Goal: Task Accomplishment & Management: Use online tool/utility

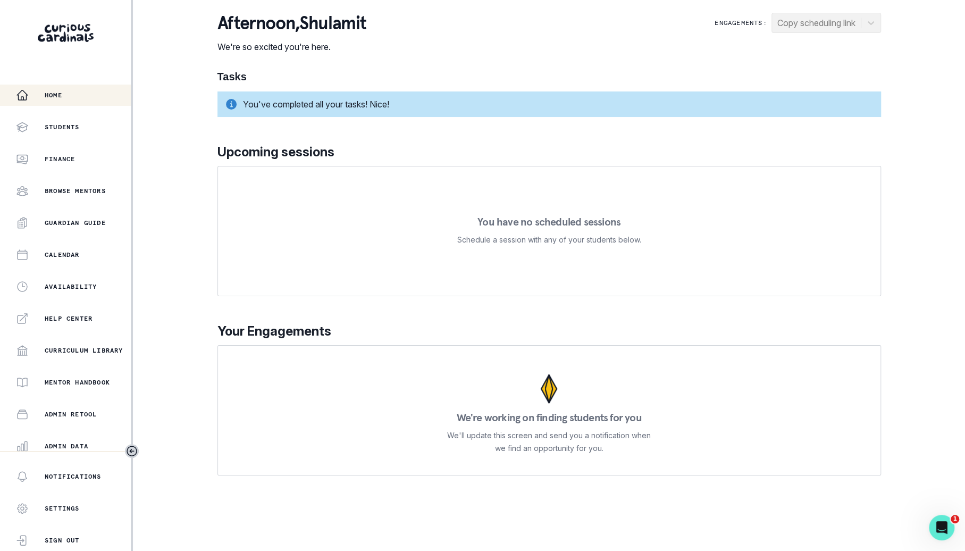
scroll to position [101, 0]
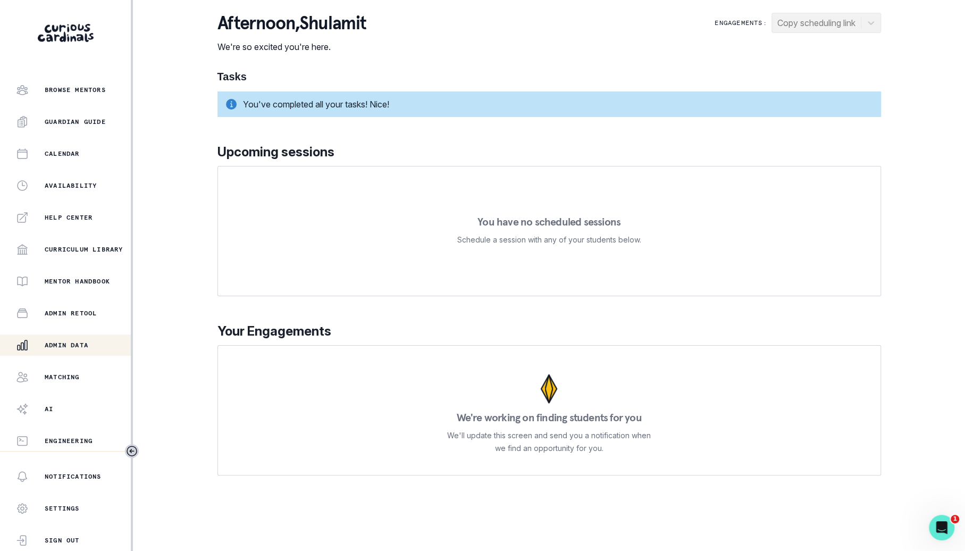
click at [92, 345] on div "Admin Data" at bounding box center [73, 345] width 115 height 13
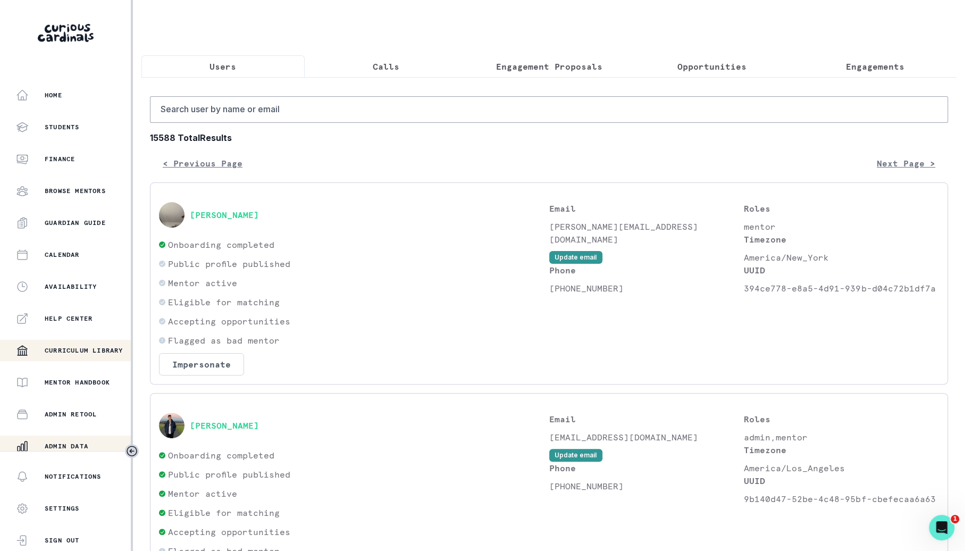
scroll to position [101, 0]
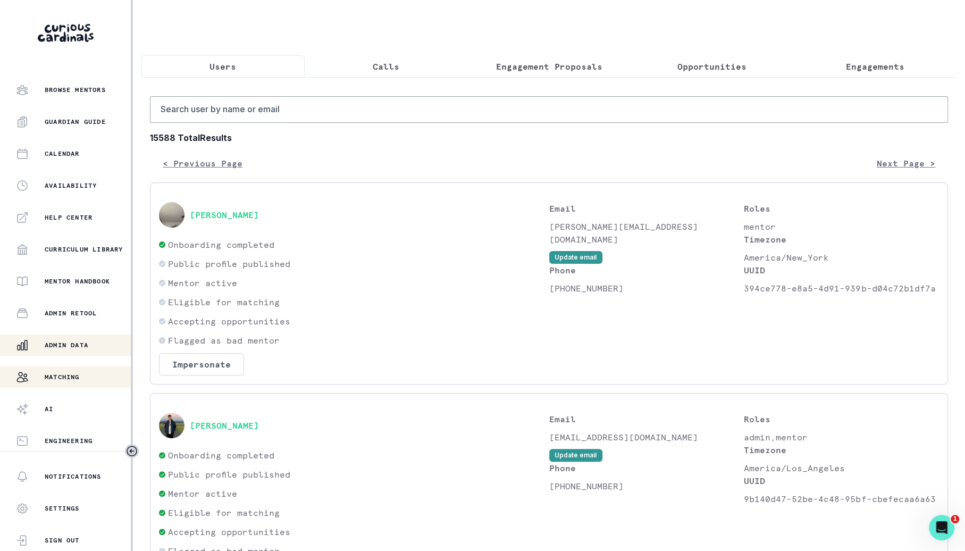
click at [77, 381] on div "Matching" at bounding box center [73, 376] width 115 height 13
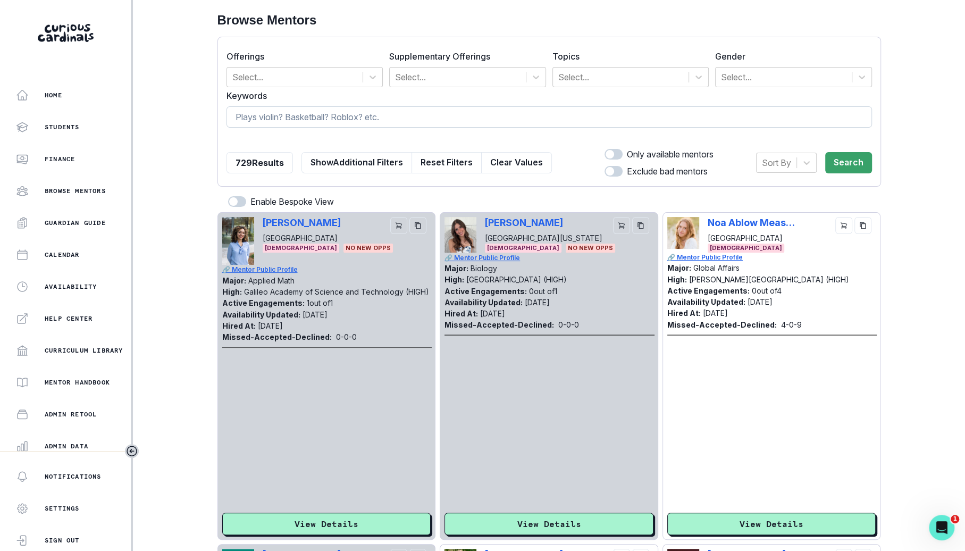
click at [419, 107] on input at bounding box center [548, 116] width 645 height 21
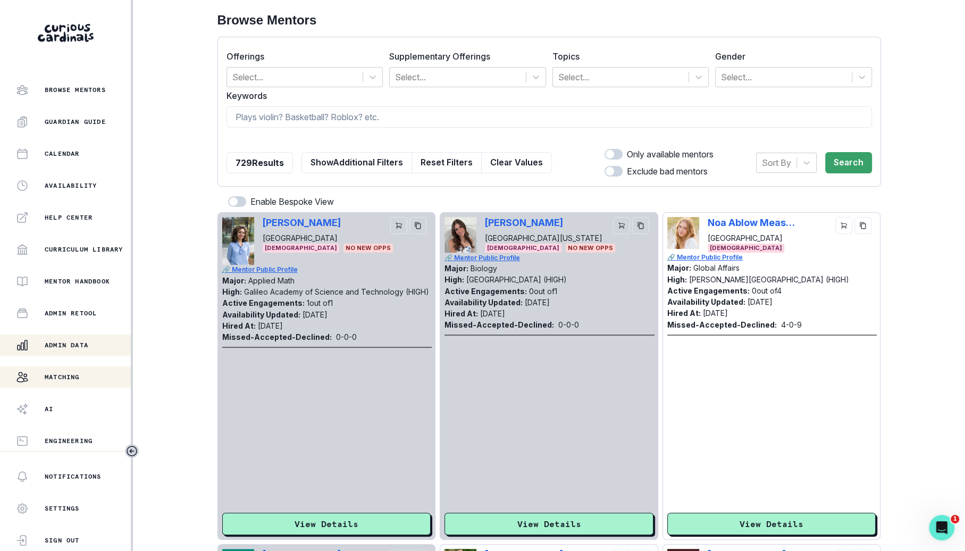
click at [92, 336] on button "Admin Data" at bounding box center [65, 344] width 131 height 21
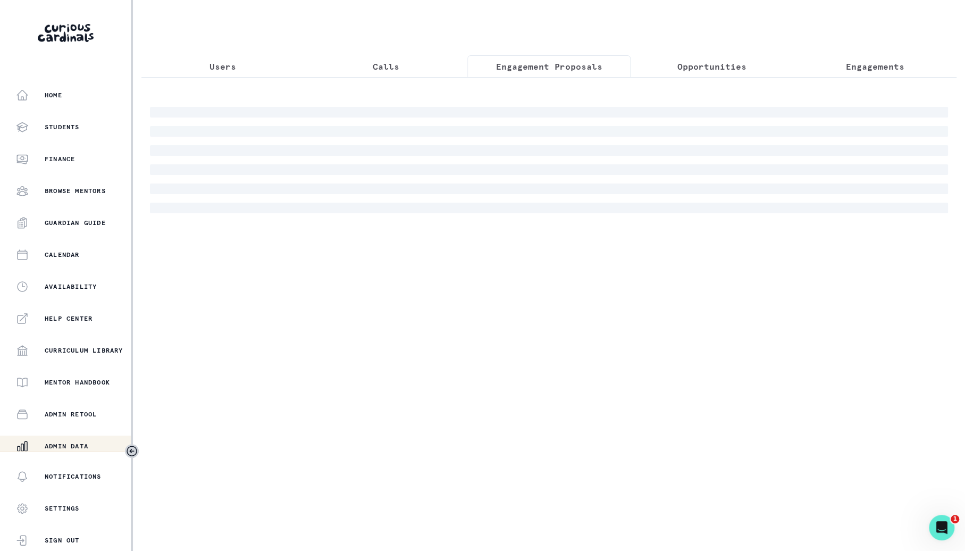
click at [538, 72] on p "Engagement Proposals" at bounding box center [548, 66] width 106 height 13
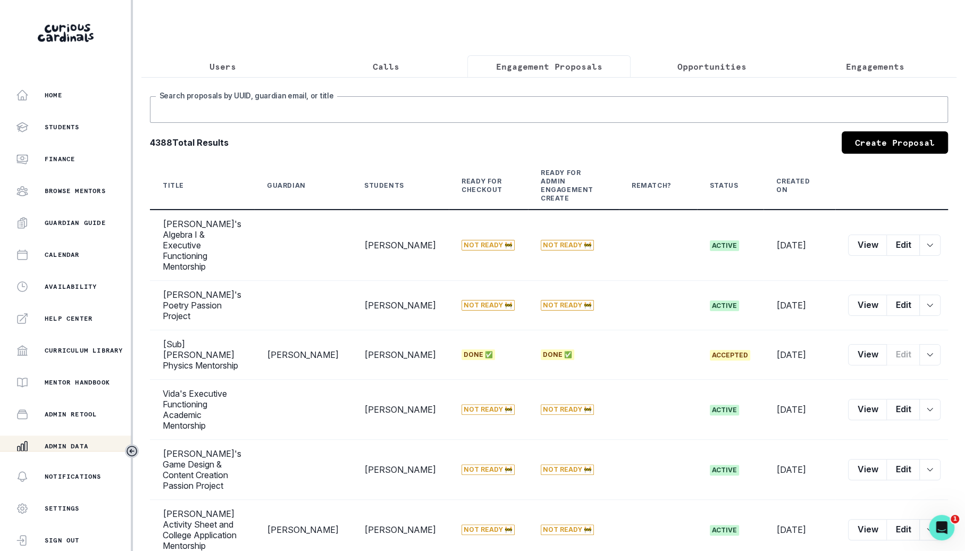
click at [522, 109] on input "Search proposals by UUID, guardian email, or title" at bounding box center [549, 109] width 798 height 27
type input "[PERSON_NAME]"
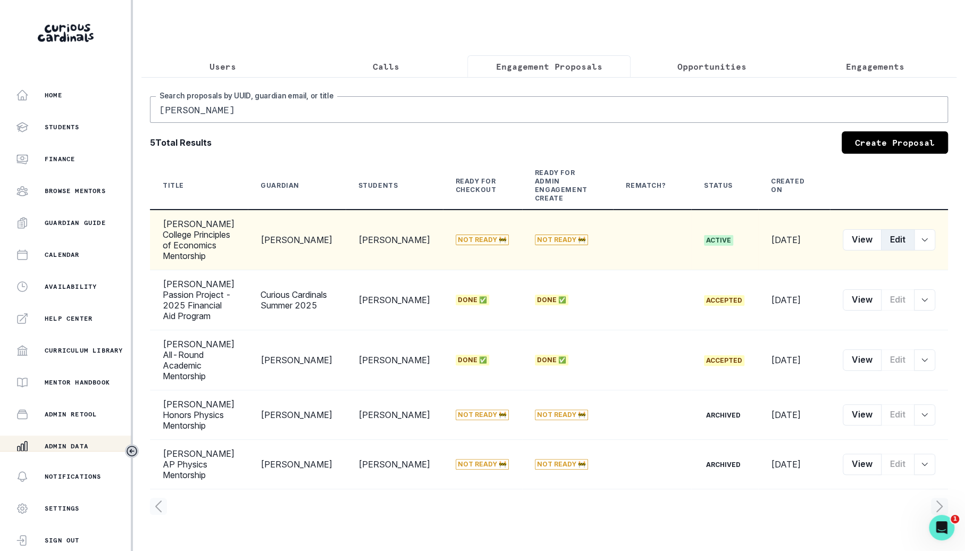
click at [897, 233] on button "Edit" at bounding box center [897, 239] width 33 height 21
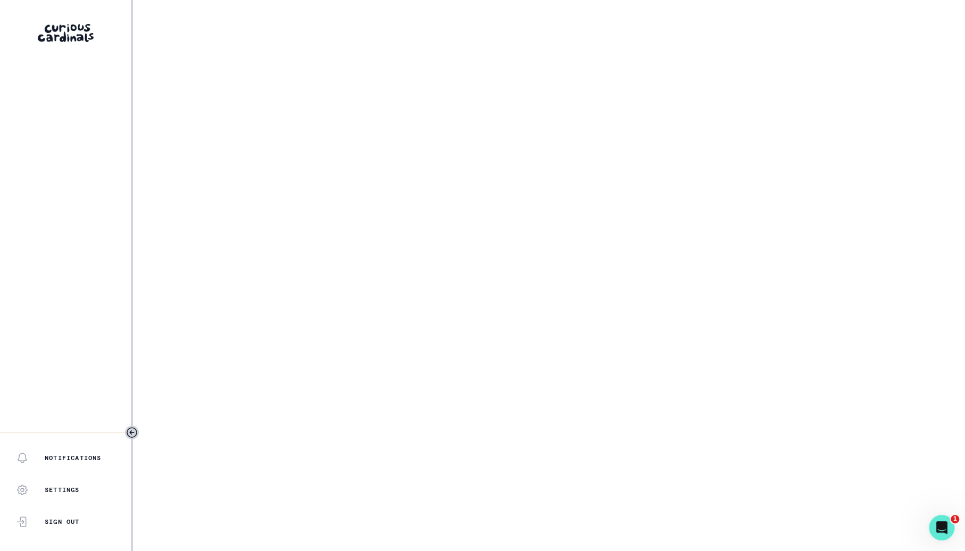
select select "6267cc0b-1467-404d-8526-2734dc3f89d1"
select select "c1f3a47d-0f2d-481b-b0b3-881a77f6eb9a"
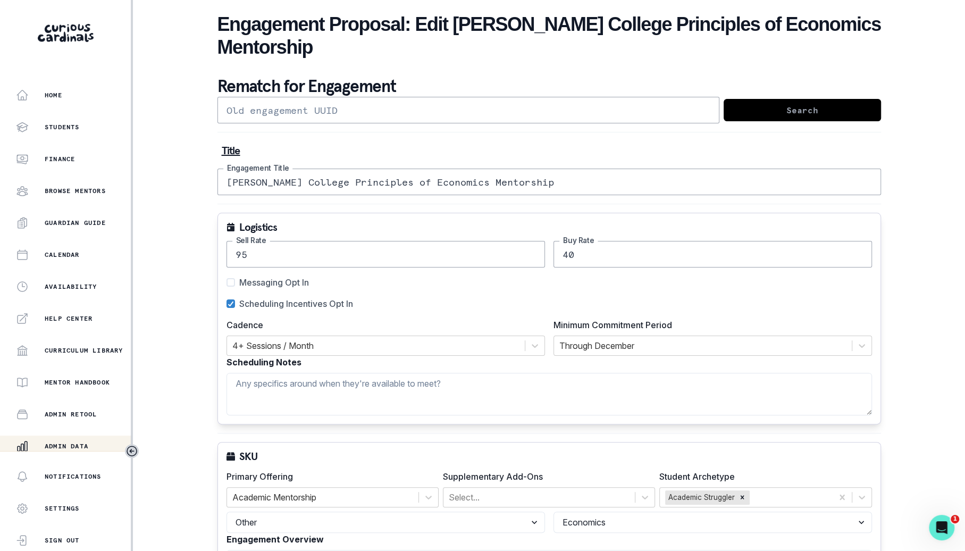
scroll to position [909, 0]
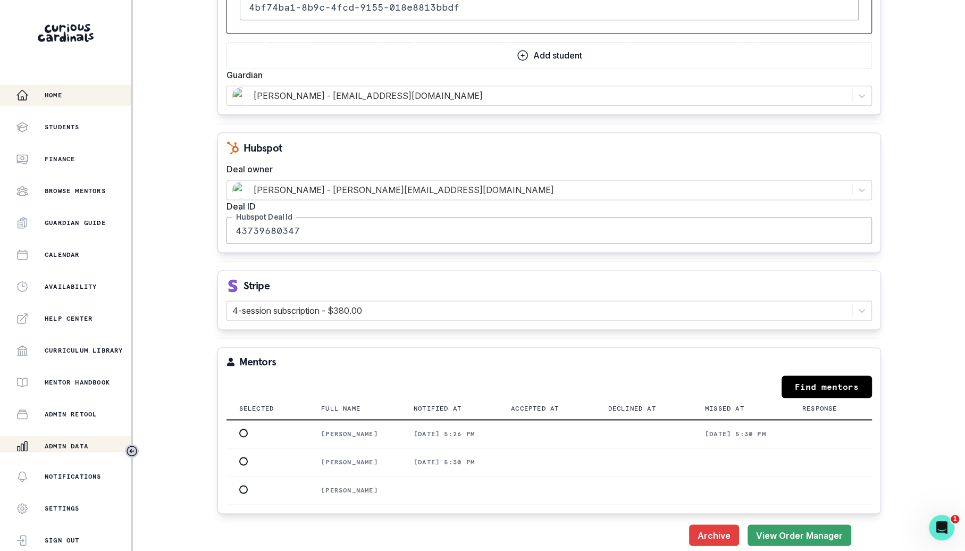
click at [76, 99] on div "Home" at bounding box center [73, 95] width 115 height 13
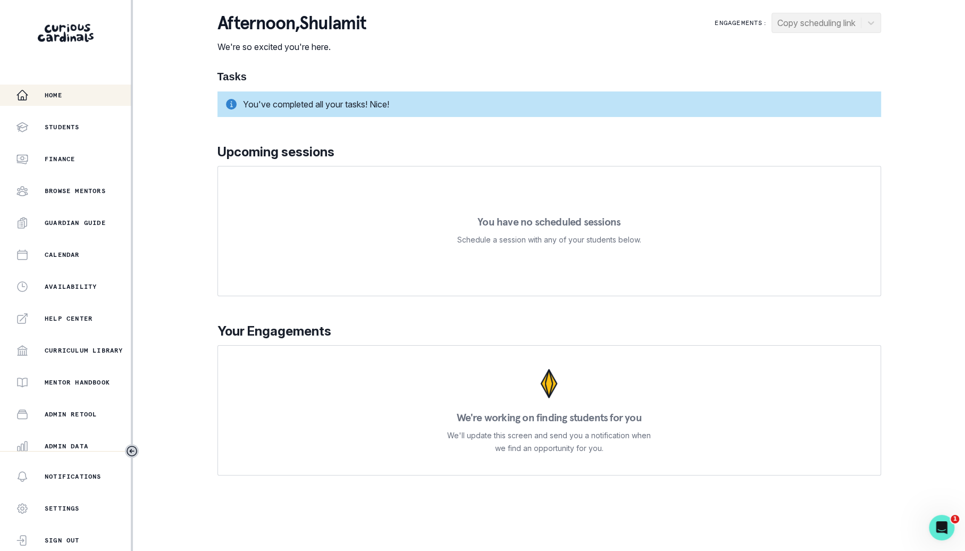
scroll to position [101, 0]
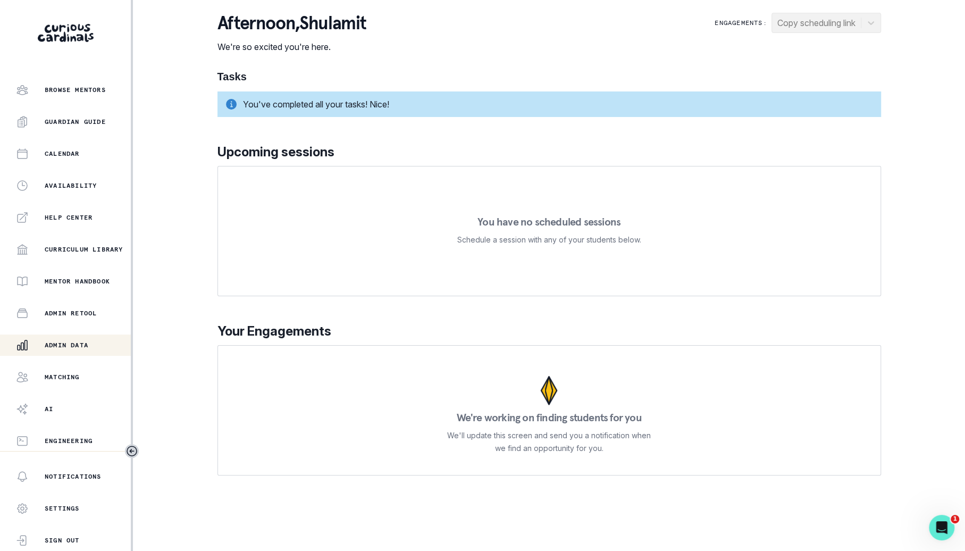
click at [74, 349] on div "Admin Data" at bounding box center [73, 345] width 115 height 13
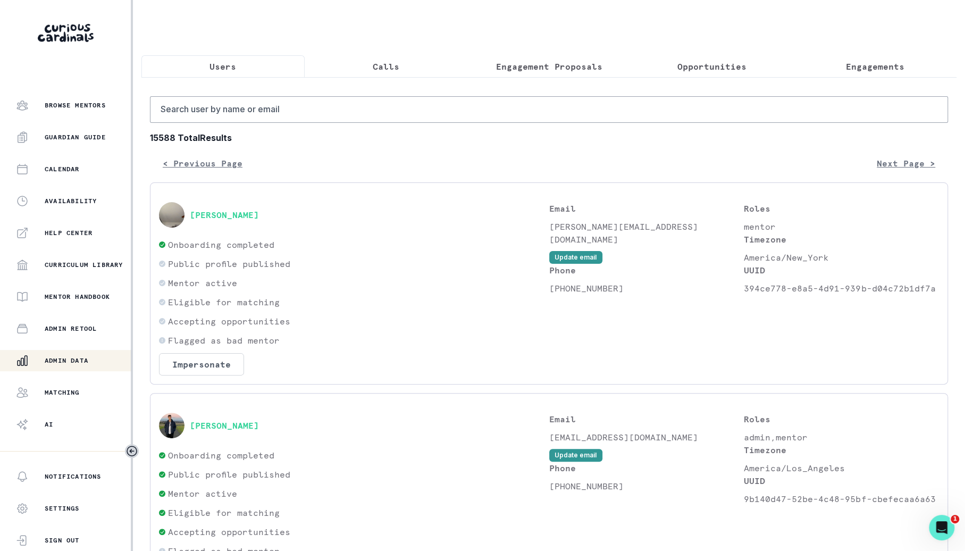
scroll to position [101, 0]
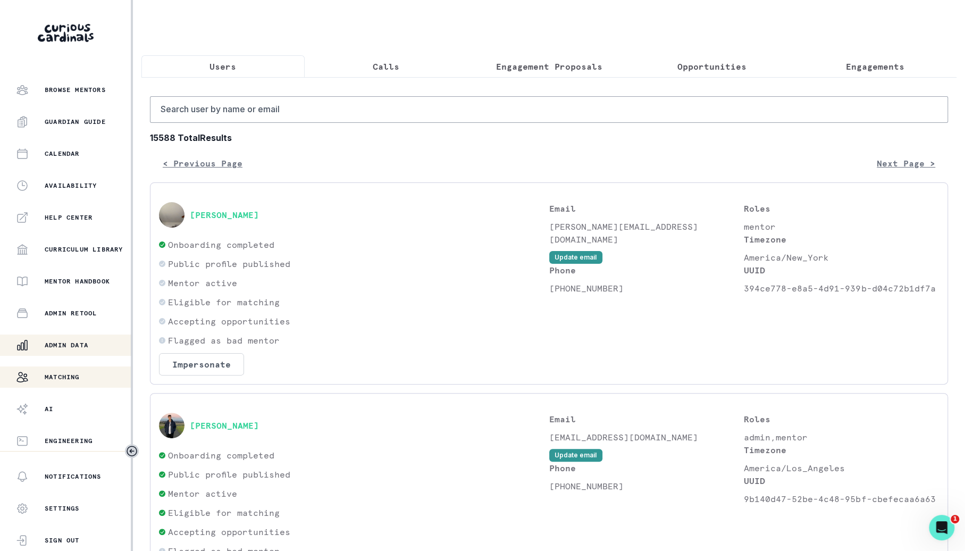
click at [70, 380] on p "Matching" at bounding box center [62, 377] width 35 height 9
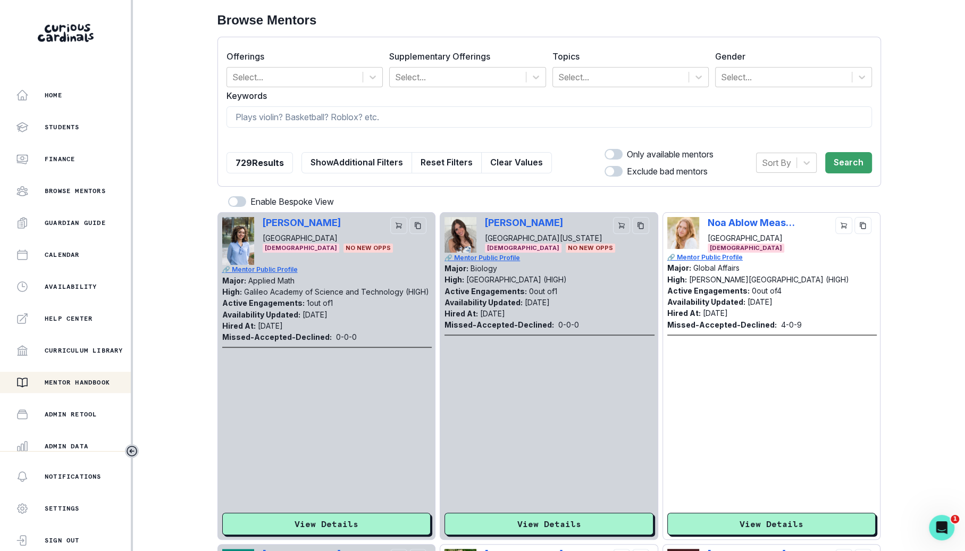
scroll to position [101, 0]
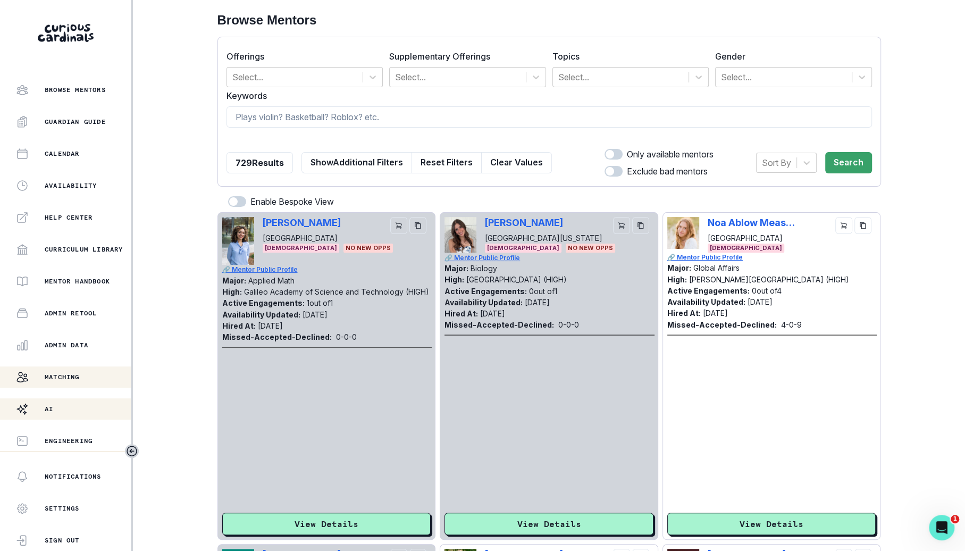
click at [87, 403] on div "AI" at bounding box center [73, 408] width 115 height 13
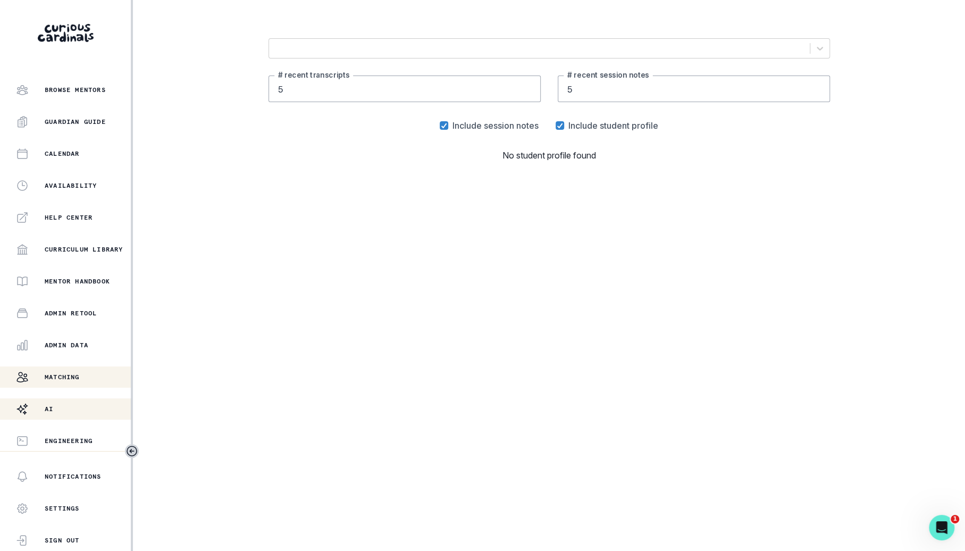
click at [88, 370] on div "Matching" at bounding box center [73, 376] width 115 height 13
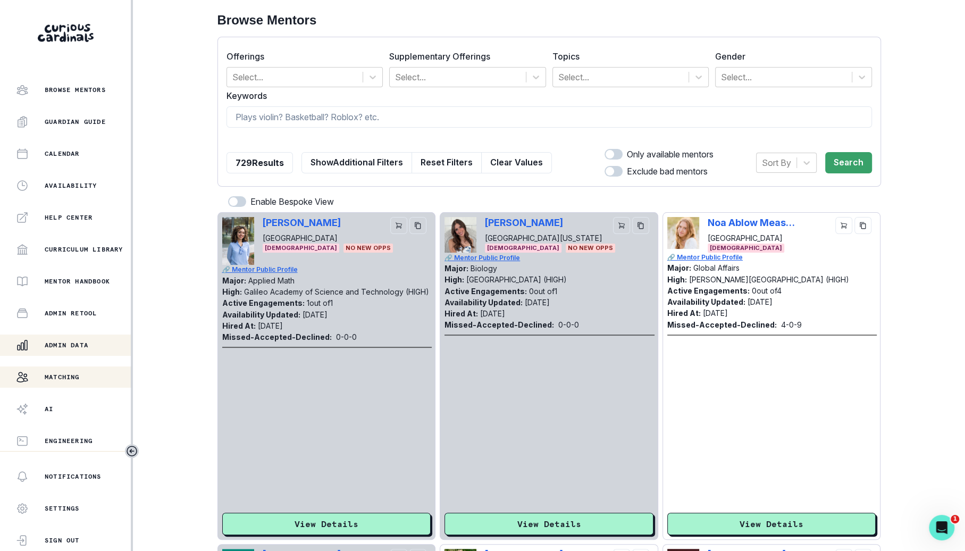
click at [92, 343] on div "Admin Data" at bounding box center [73, 345] width 115 height 13
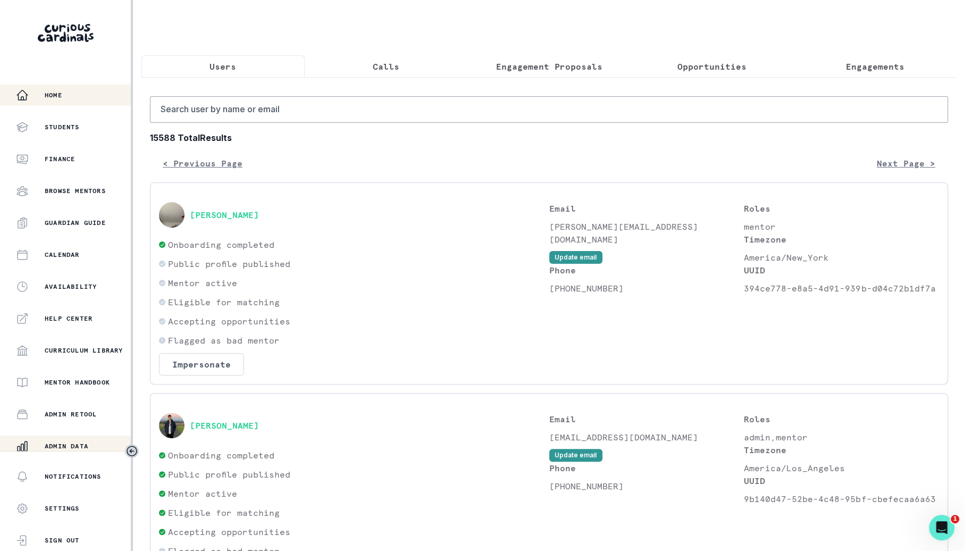
click at [96, 101] on div "Home" at bounding box center [73, 95] width 115 height 13
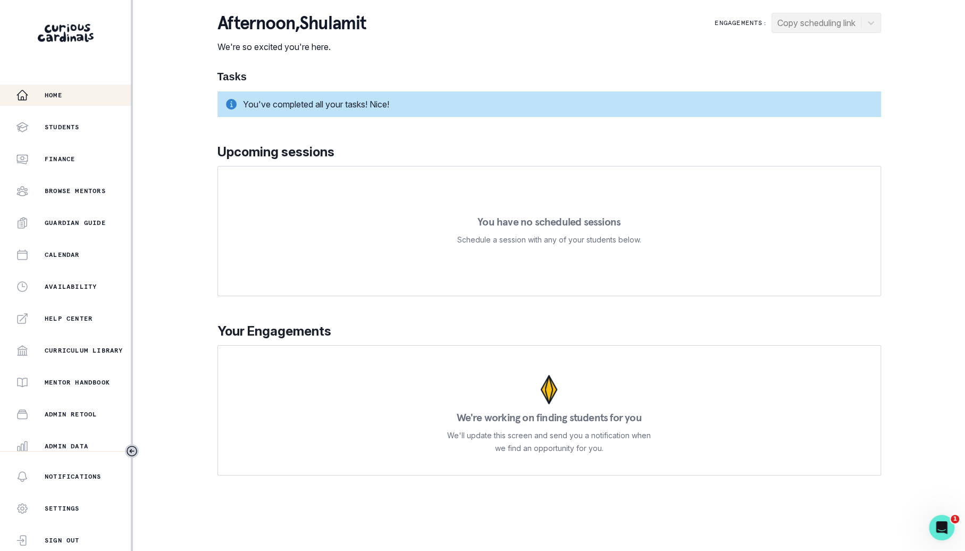
scroll to position [101, 0]
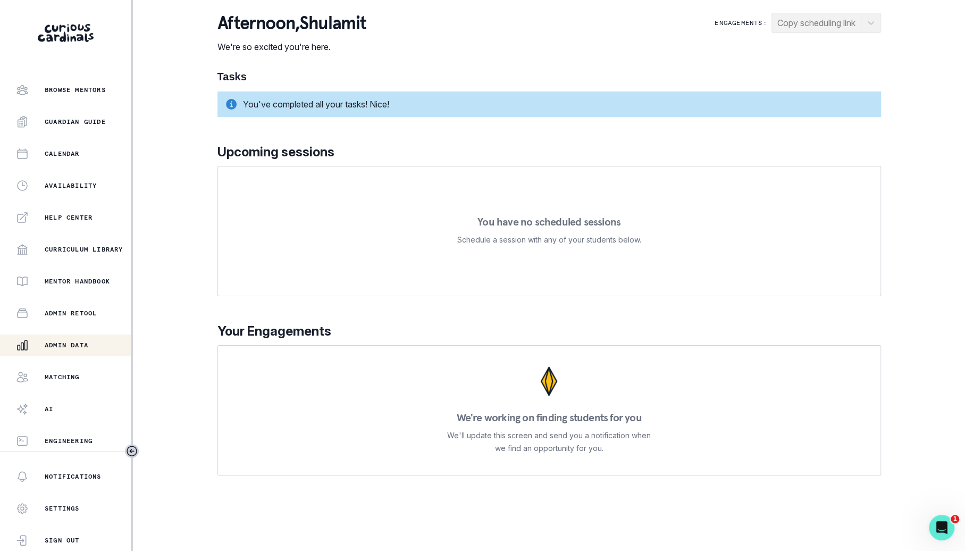
click at [86, 347] on p "Admin Data" at bounding box center [67, 345] width 44 height 9
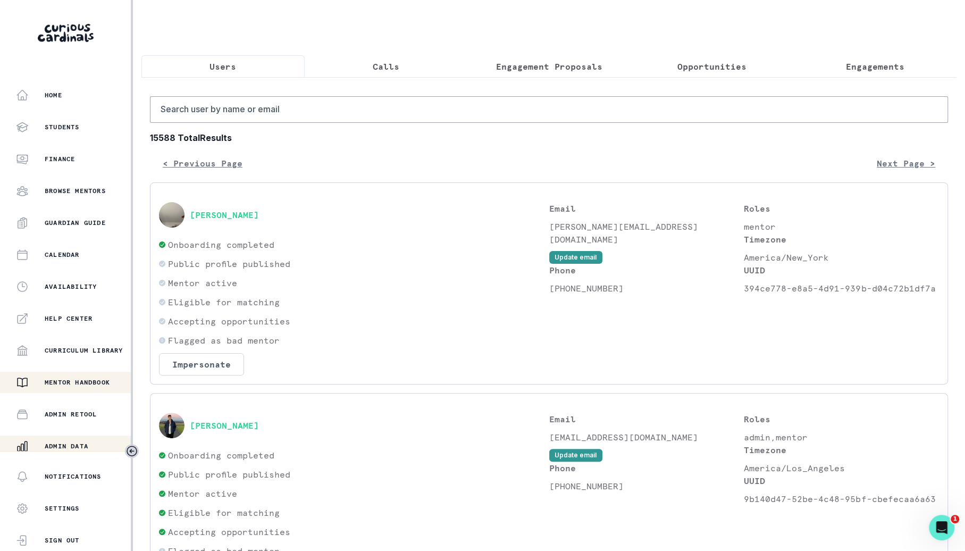
scroll to position [101, 0]
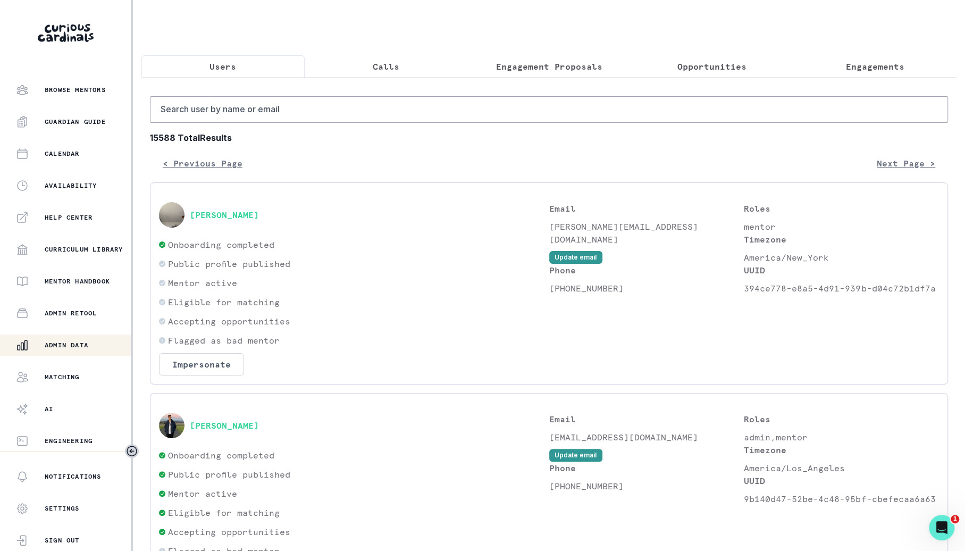
click at [865, 72] on p "Engagements" at bounding box center [875, 66] width 58 height 13
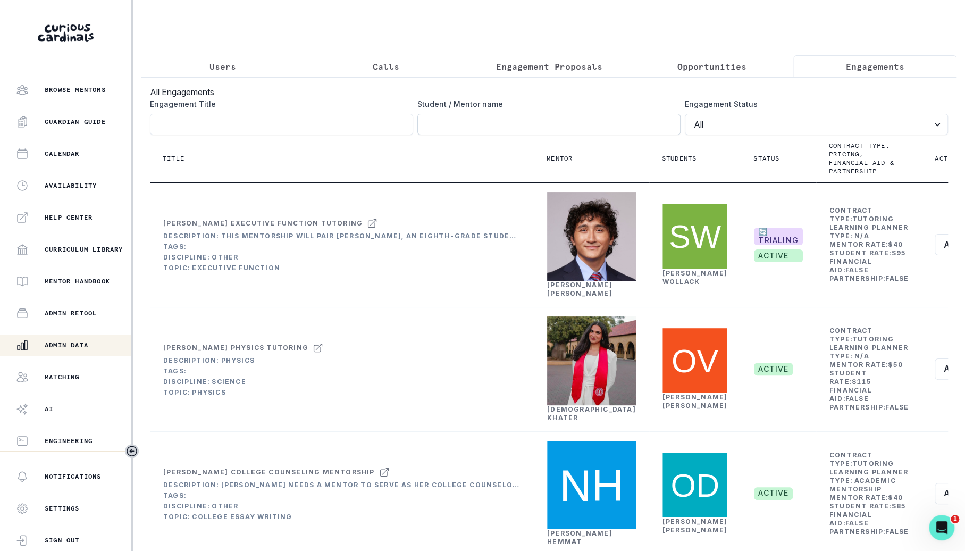
click at [572, 116] on input "Engagement Title" at bounding box center [548, 124] width 263 height 21
click at [379, 121] on input "Engagement Title" at bounding box center [281, 124] width 263 height 21
type input "sat"
click button "submit" at bounding box center [0, 0] width 0 height 0
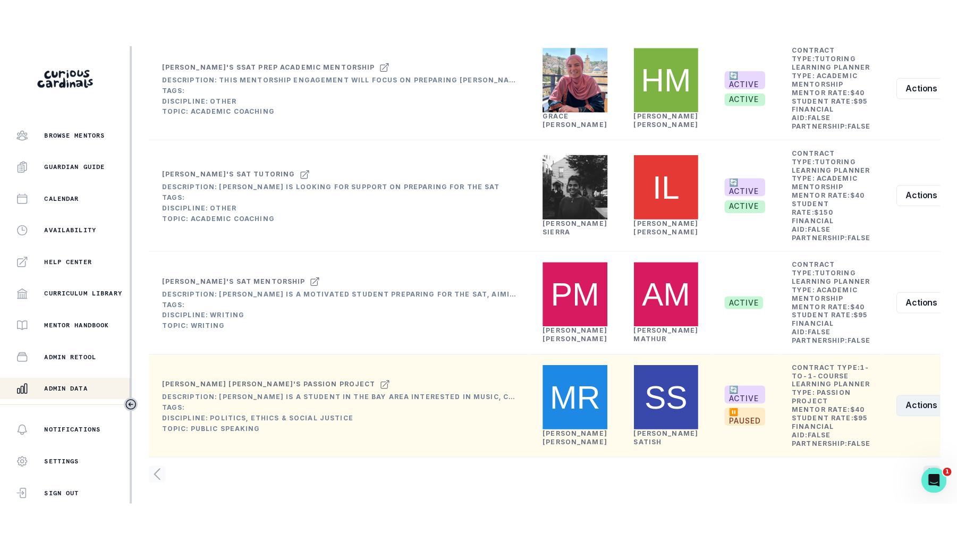
scroll to position [1152, 0]
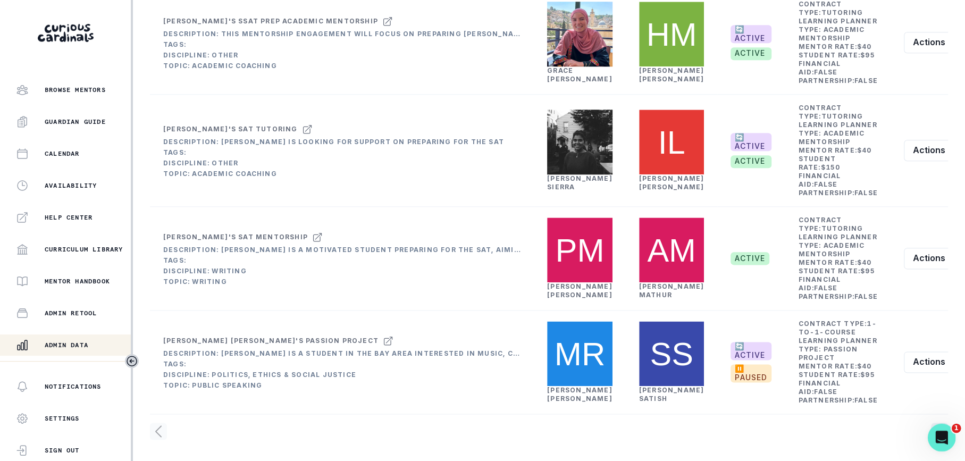
click at [932, 423] on body "Home Students Finance Browse Mentors Guardian Guide Calendar Availability Help …" at bounding box center [482, 230] width 965 height 461
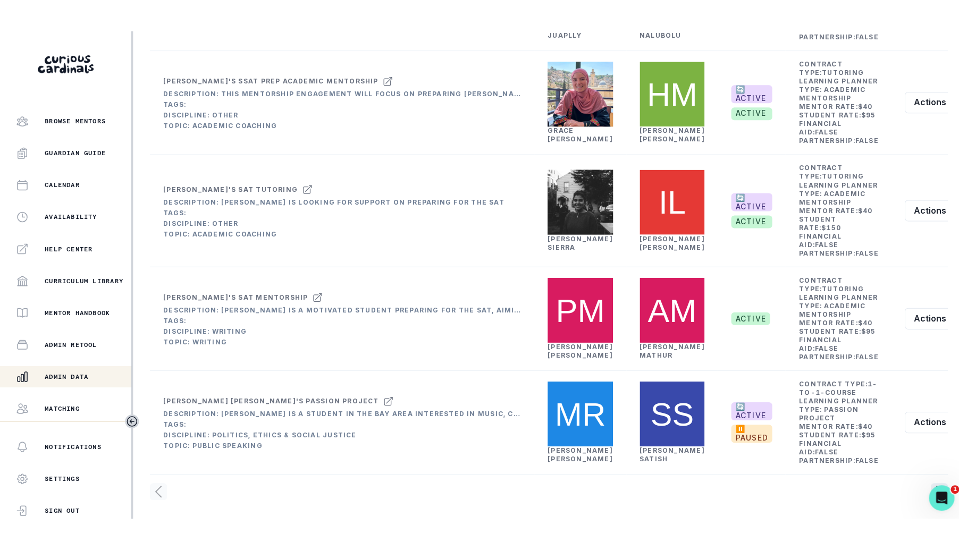
scroll to position [1071, 0]
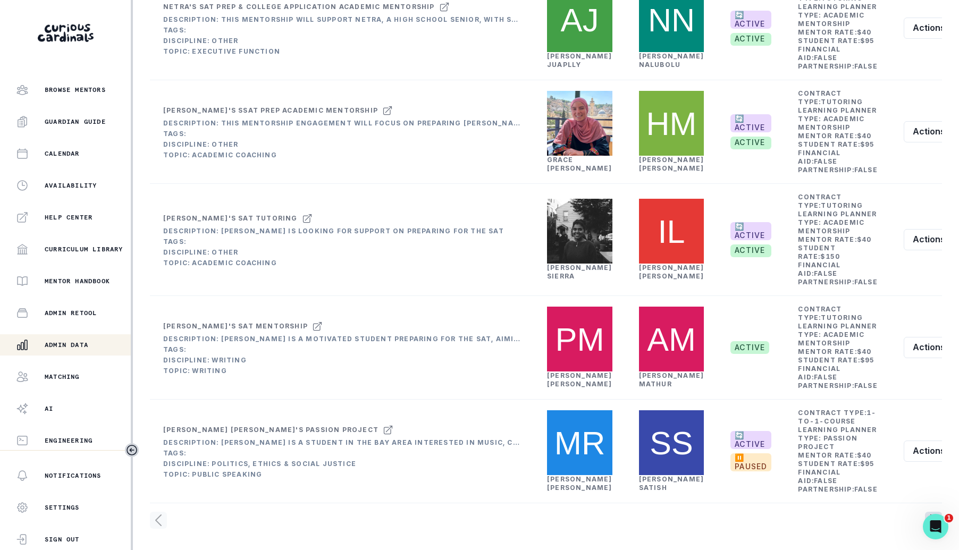
click at [928, 512] on icon "page right" at bounding box center [933, 520] width 17 height 17
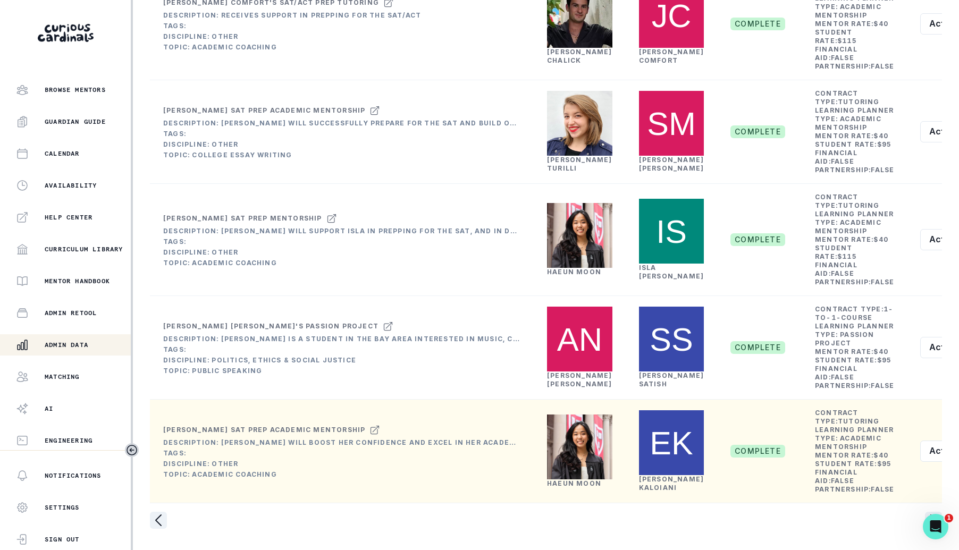
scroll to position [1156, 0]
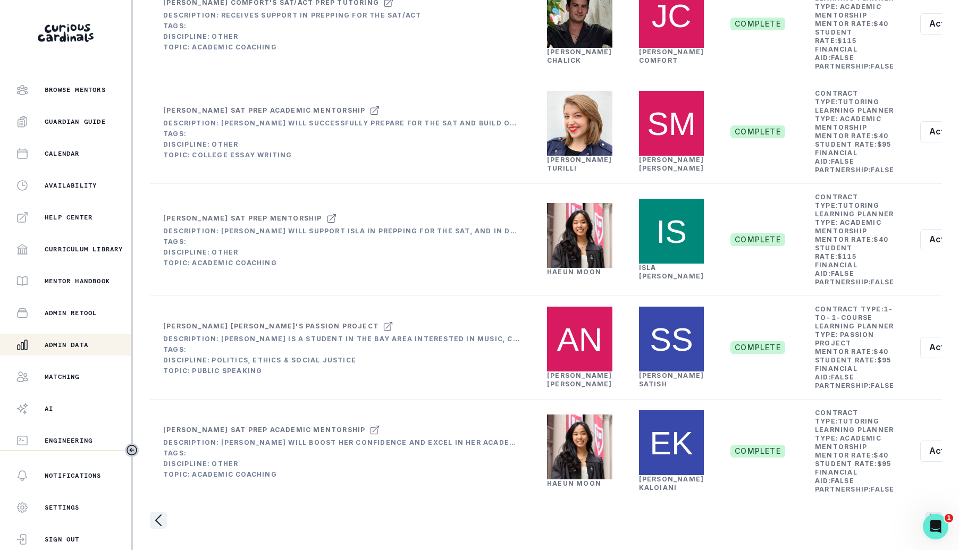
click at [926, 512] on div at bounding box center [546, 520] width 792 height 17
click at [926, 512] on icon "page right" at bounding box center [933, 520] width 17 height 17
click at [927, 514] on body "Home Students Finance Browse Mentors Guardian Guide Calendar Availability Help …" at bounding box center [479, 275] width 959 height 550
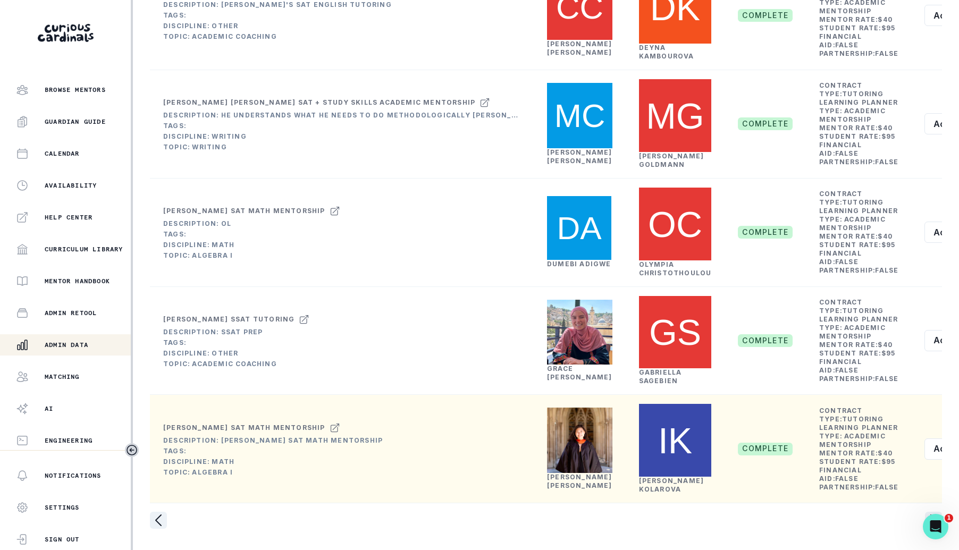
scroll to position [1200, 0]
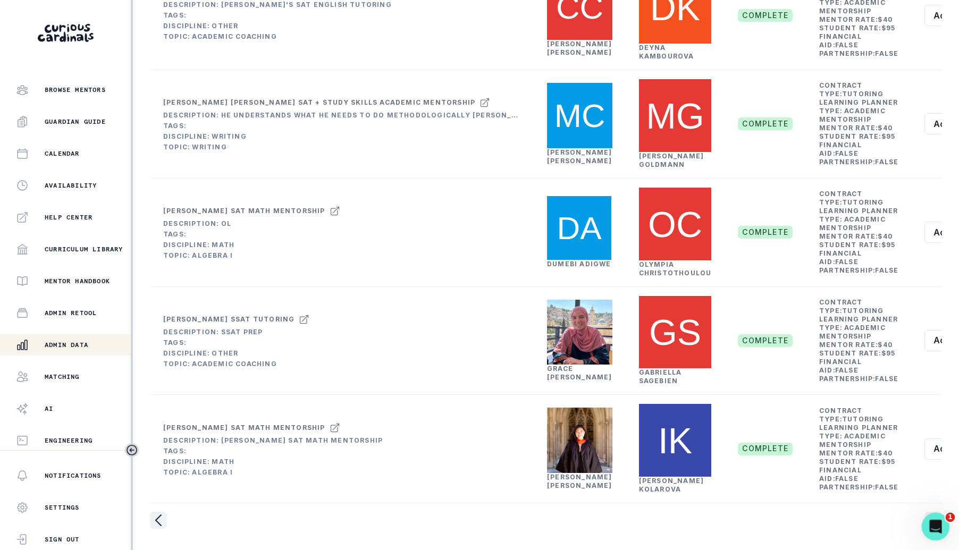
click at [927, 513] on div "Open Intercom Messenger" at bounding box center [933, 525] width 35 height 35
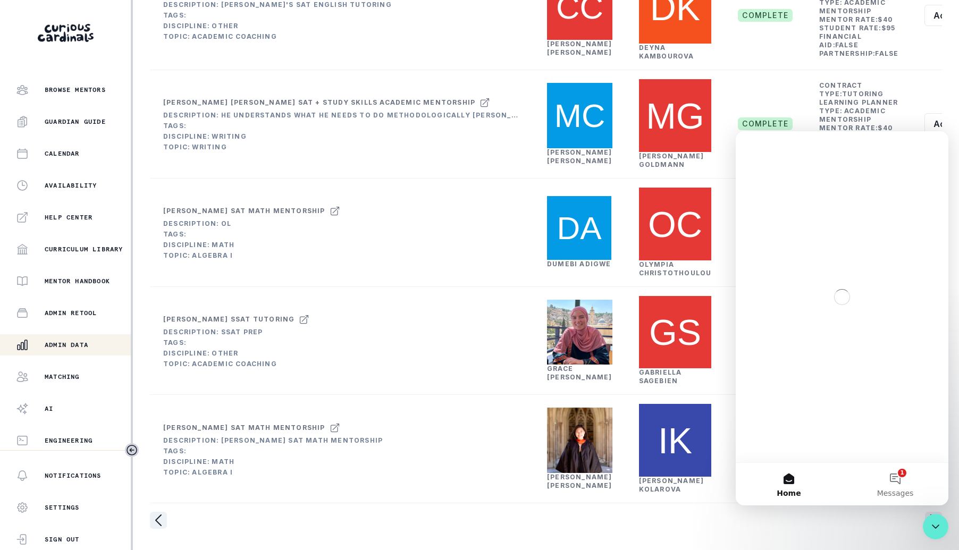
scroll to position [0, 0]
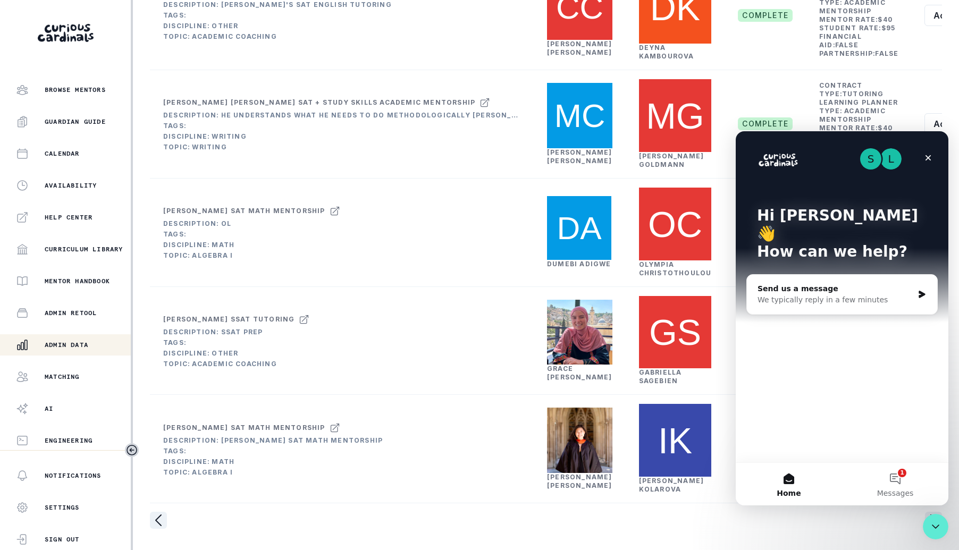
click at [762, 523] on div at bounding box center [546, 520] width 792 height 17
click at [72, 373] on p "Matching" at bounding box center [62, 377] width 35 height 9
click at [934, 161] on div "Close" at bounding box center [927, 157] width 19 height 19
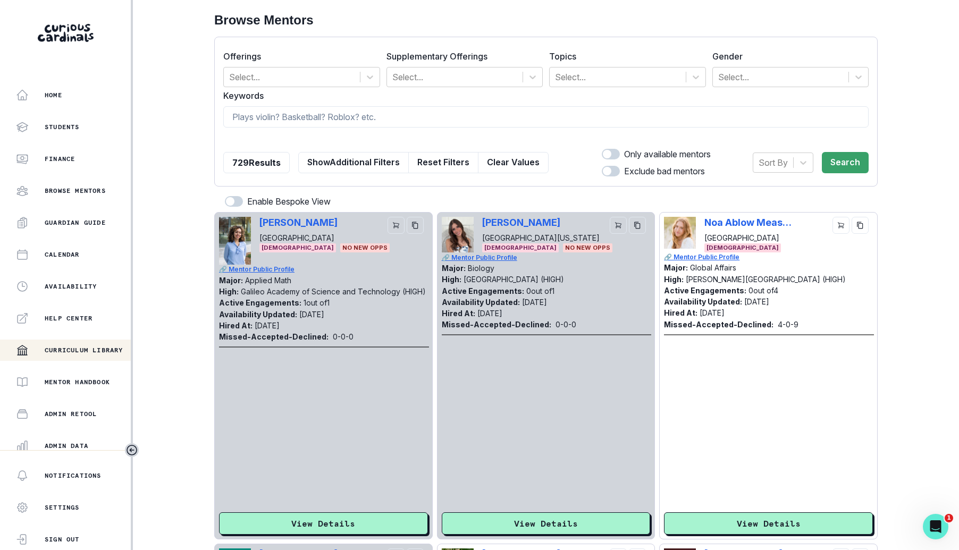
click at [68, 342] on button "Curriculum Library" at bounding box center [65, 350] width 131 height 21
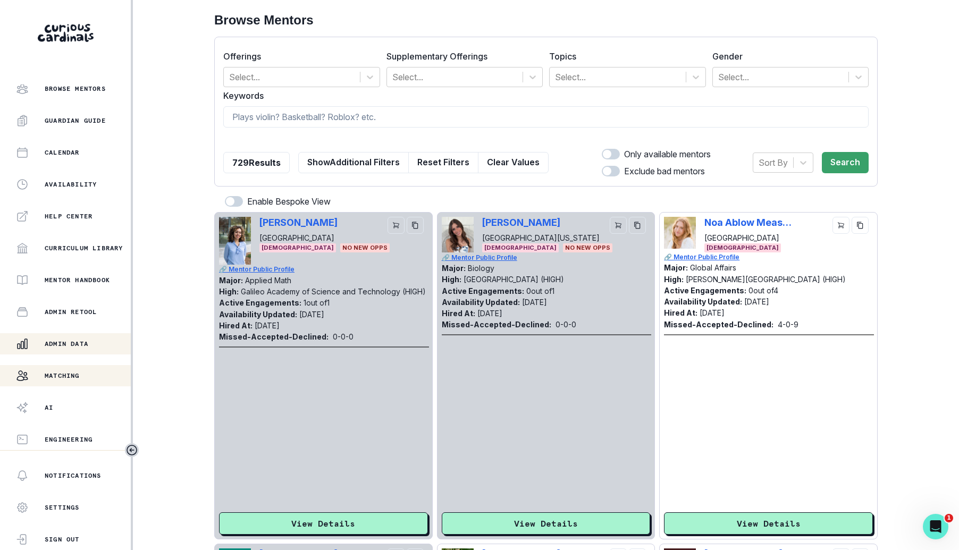
click at [79, 341] on p "Admin Data" at bounding box center [67, 344] width 44 height 9
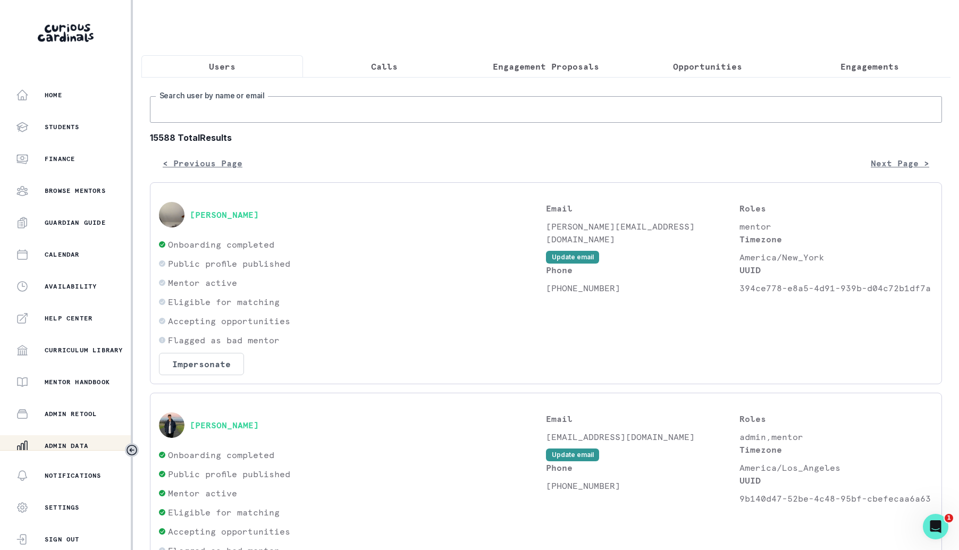
click at [431, 96] on input "Search user by name or email" at bounding box center [546, 109] width 792 height 27
type input "kaius"
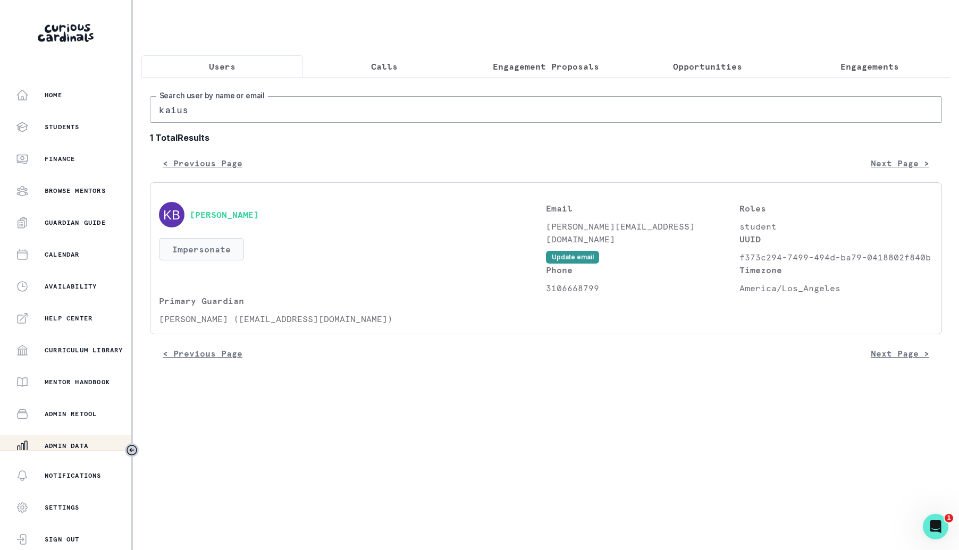
click at [224, 249] on button "Impersonate" at bounding box center [201, 249] width 85 height 22
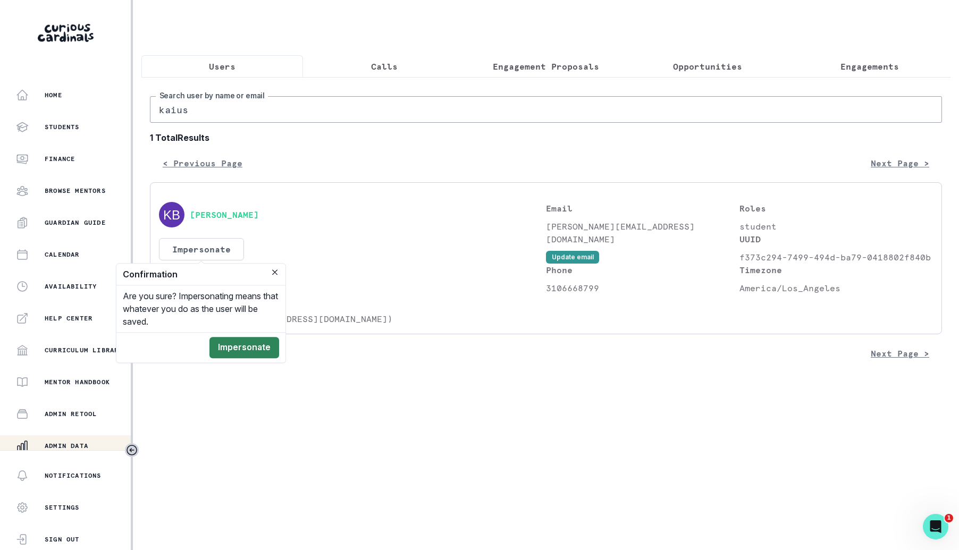
click at [256, 339] on button "Impersonate" at bounding box center [244, 347] width 70 height 21
